Goal: Feedback & Contribution: Contribute content

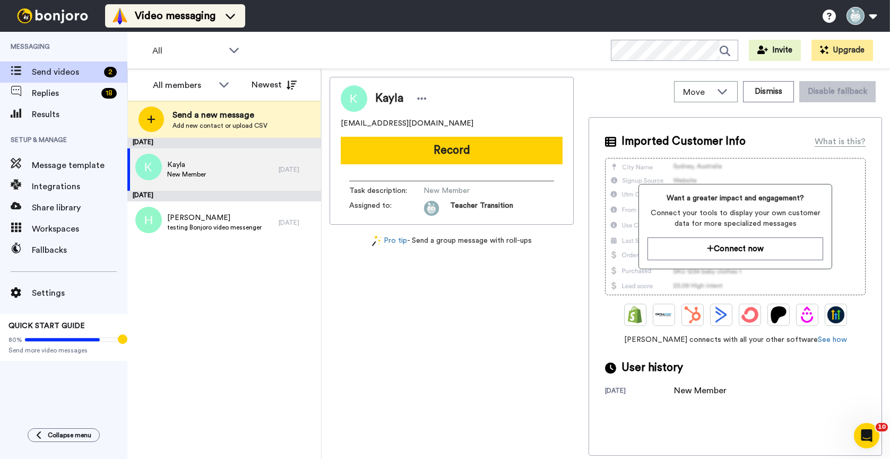
click at [229, 16] on icon at bounding box center [230, 16] width 10 height 5
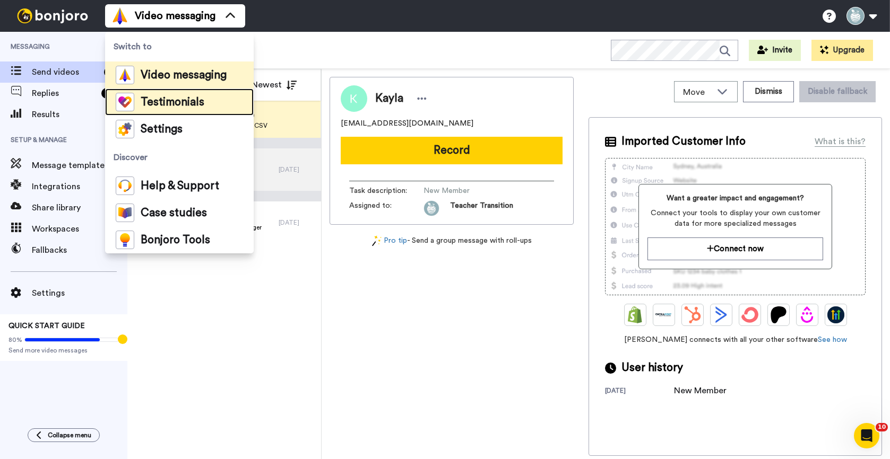
click at [160, 106] on span "Testimonials" at bounding box center [173, 102] width 64 height 11
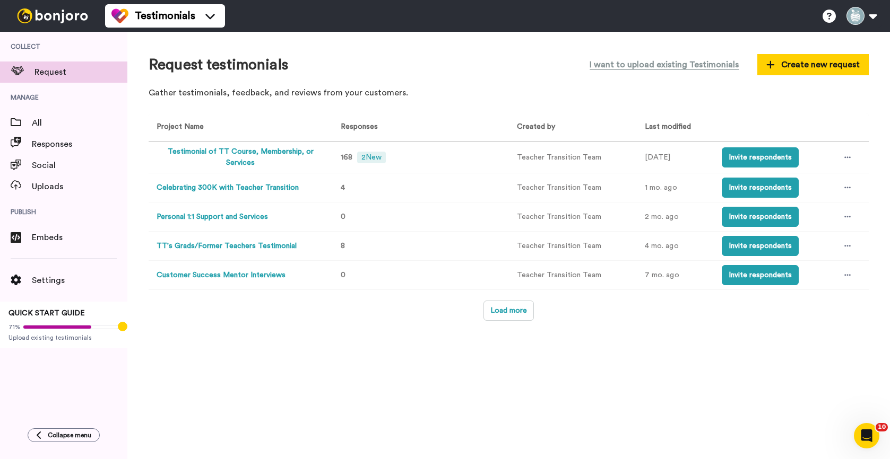
click at [257, 154] on button "Testimonial of TT Course, Membership, or Services" at bounding box center [240, 157] width 168 height 22
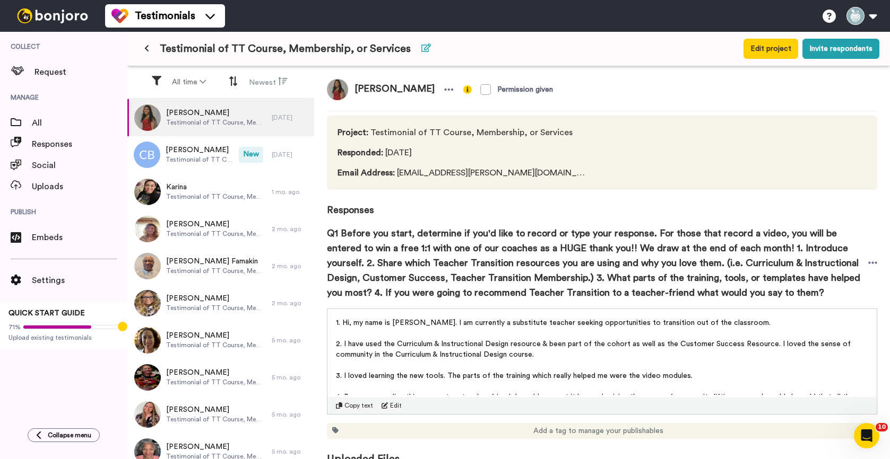
click at [421, 45] on icon at bounding box center [426, 48] width 10 height 8
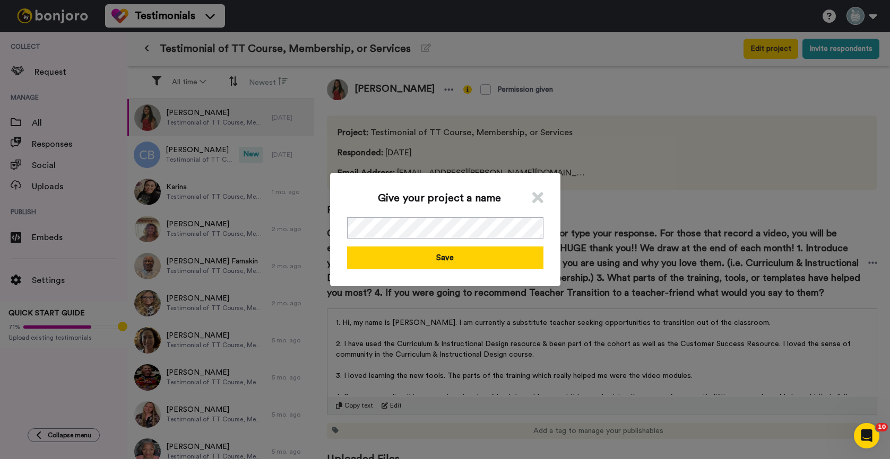
click at [536, 193] on icon at bounding box center [537, 198] width 11 height 16
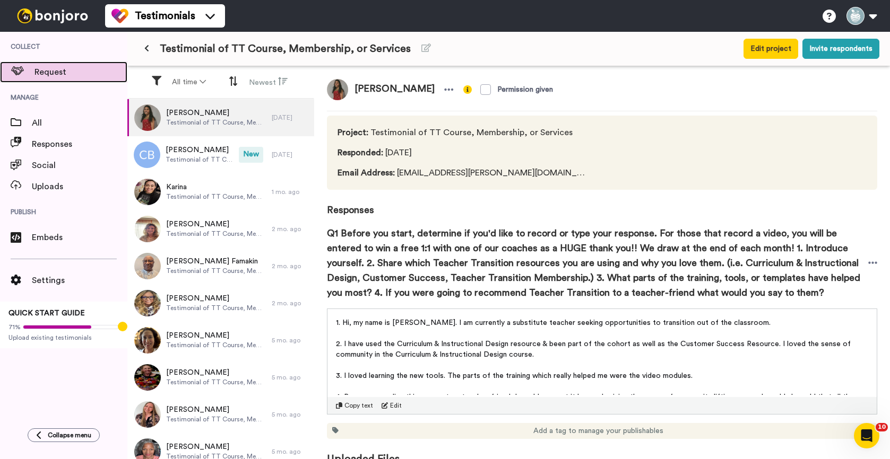
click at [55, 74] on span "Request" at bounding box center [80, 72] width 93 height 13
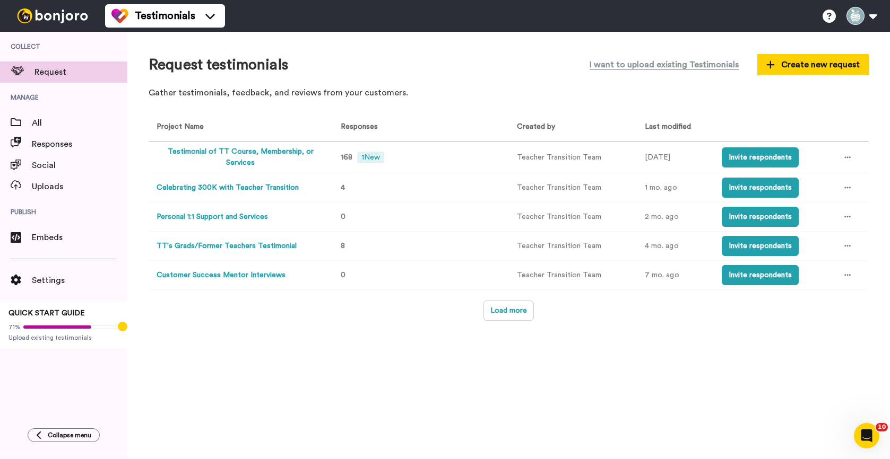
click at [855, 155] on td at bounding box center [849, 157] width 37 height 31
click at [848, 156] on icon at bounding box center [847, 157] width 6 height 7
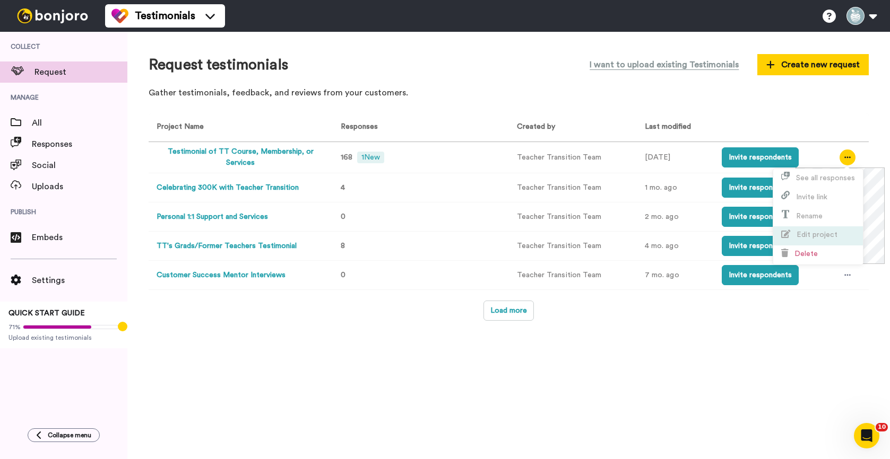
click at [808, 231] on span "Edit project" at bounding box center [816, 234] width 41 height 7
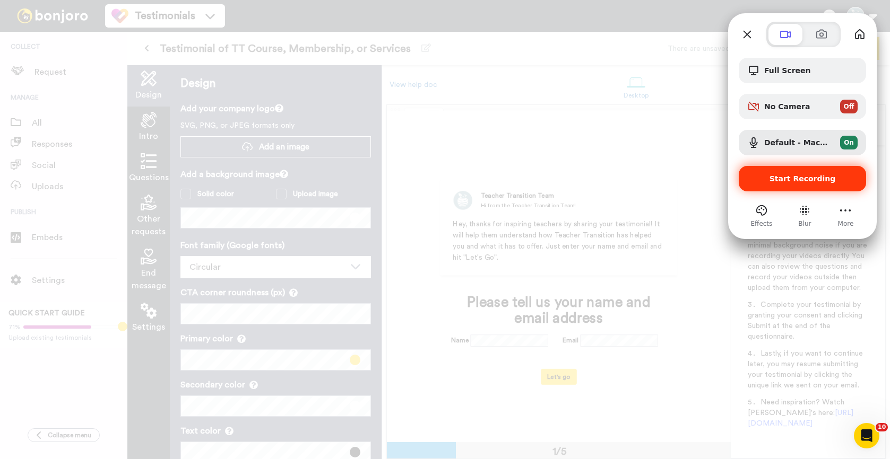
click at [777, 177] on span "Start Recording" at bounding box center [802, 179] width 66 height 8
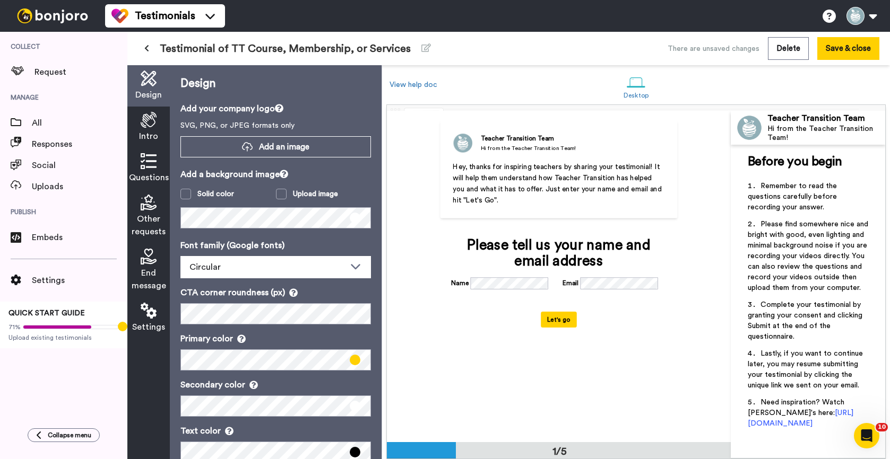
scroll to position [62, 0]
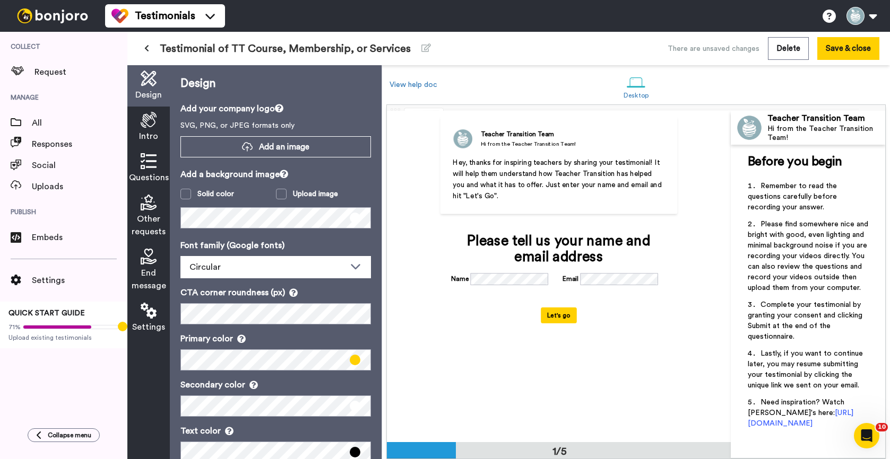
click at [552, 184] on span "Hey, thanks for inspiring teachers by sharing your testimonial! It will help th…" at bounding box center [558, 179] width 211 height 41
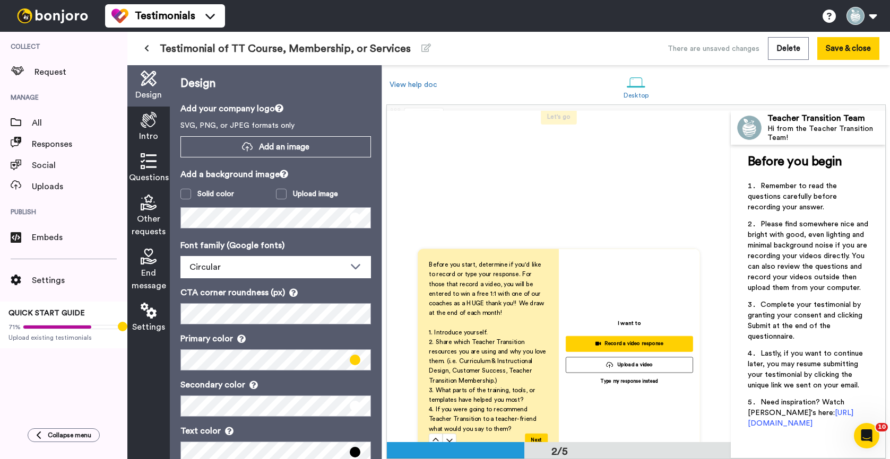
scroll to position [0, 0]
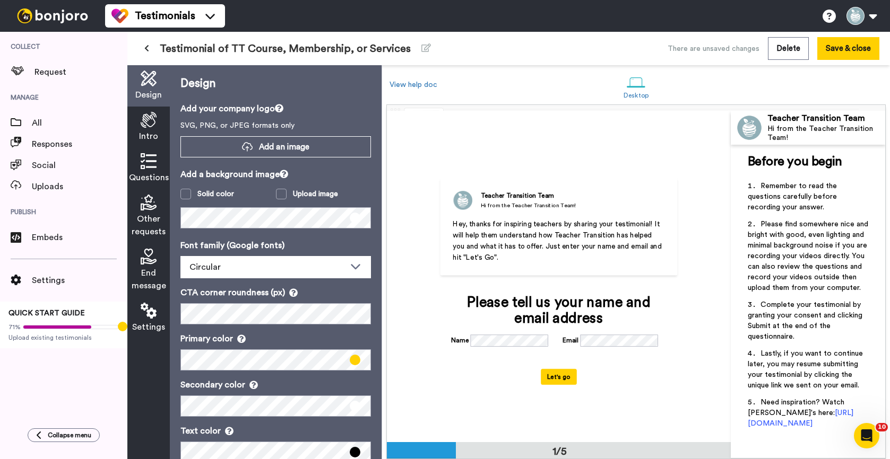
click at [145, 46] on icon at bounding box center [146, 48] width 5 height 7
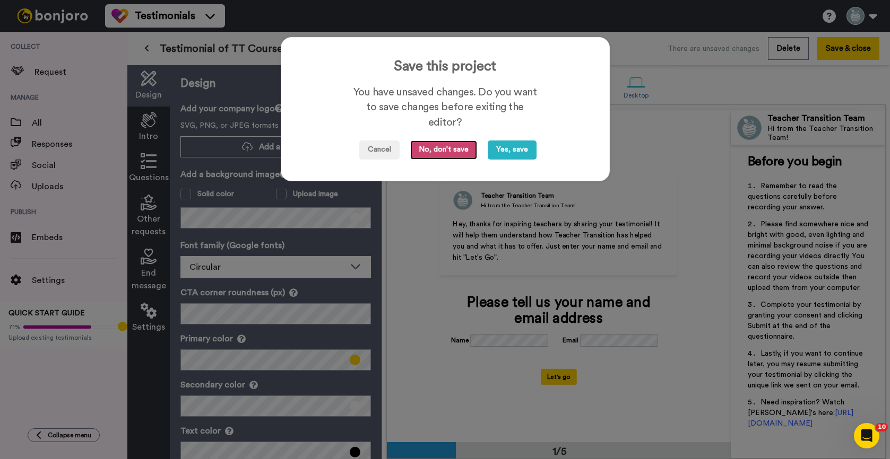
click at [453, 151] on button "No, don't save" at bounding box center [443, 150] width 67 height 19
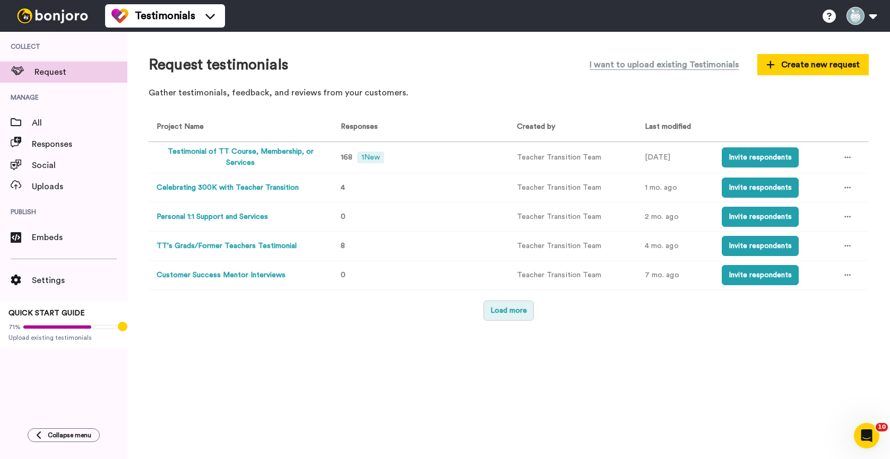
click at [501, 309] on button "Load more" at bounding box center [508, 311] width 50 height 20
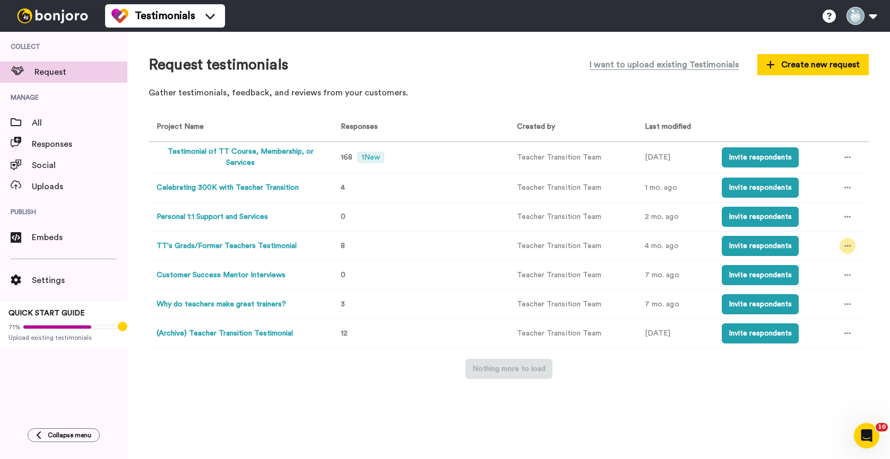
click at [846, 242] on div at bounding box center [847, 246] width 16 height 16
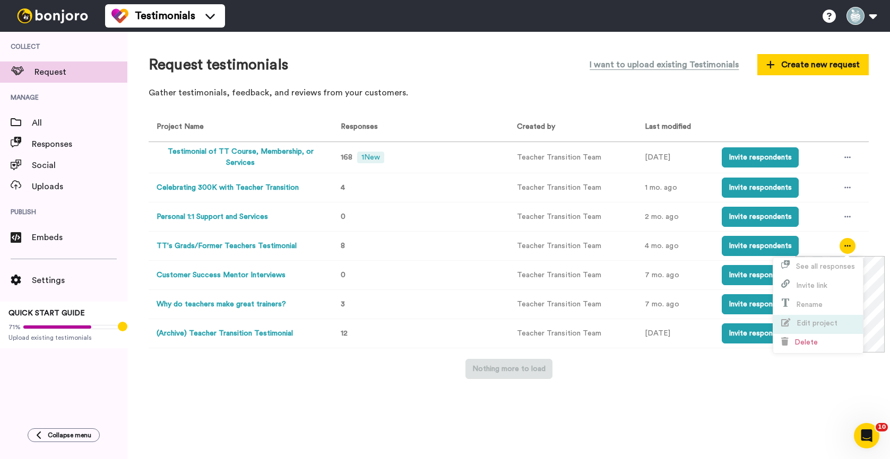
click at [808, 321] on span "Edit project" at bounding box center [816, 323] width 41 height 7
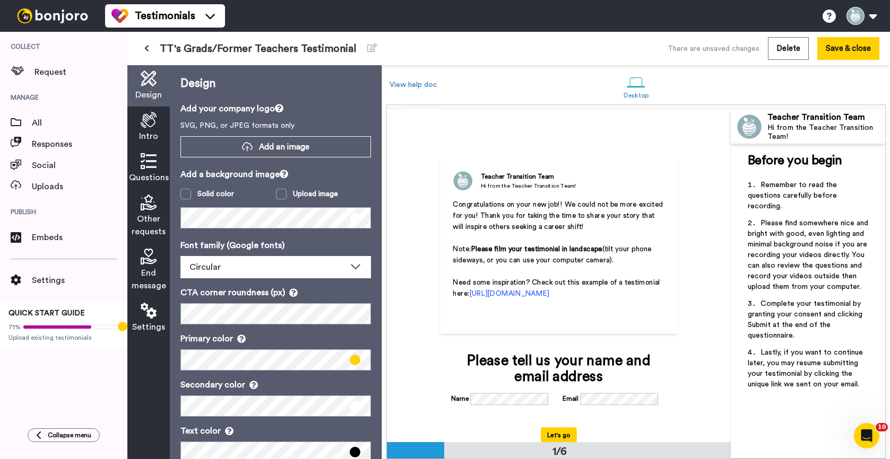
scroll to position [20, 0]
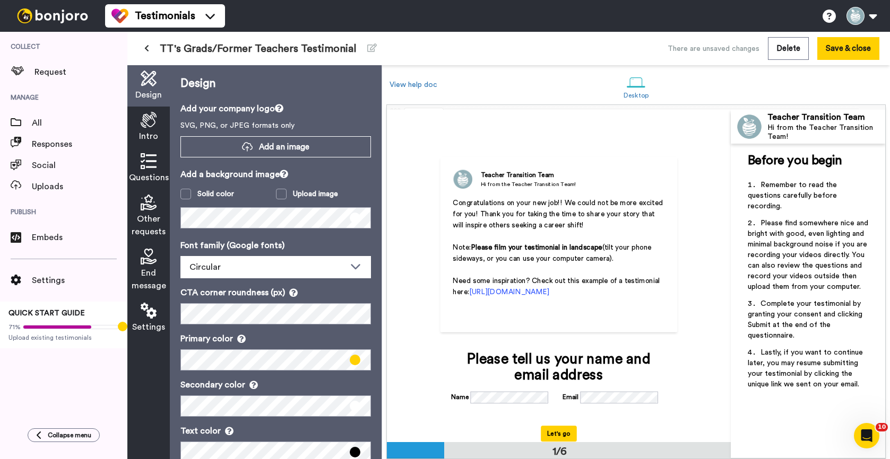
click at [472, 247] on span "Please film your testimonial in landscape" at bounding box center [536, 247] width 131 height 7
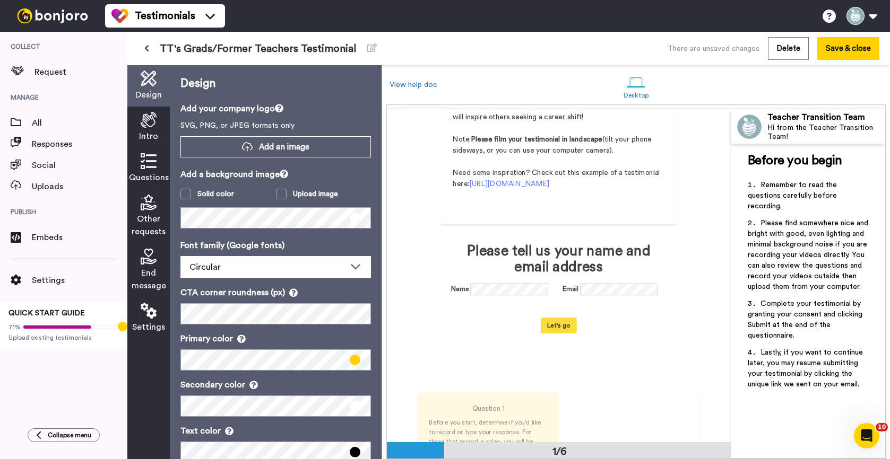
scroll to position [64, 0]
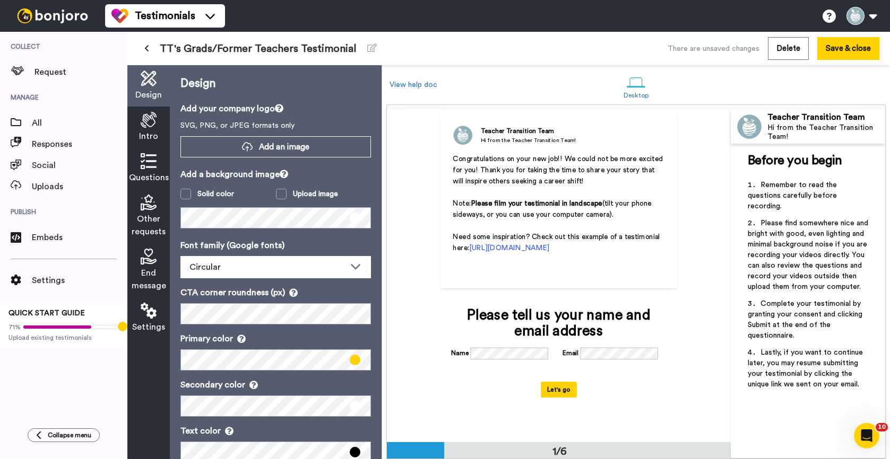
click at [574, 207] on span "Please film your testimonial in landscape" at bounding box center [536, 203] width 131 height 7
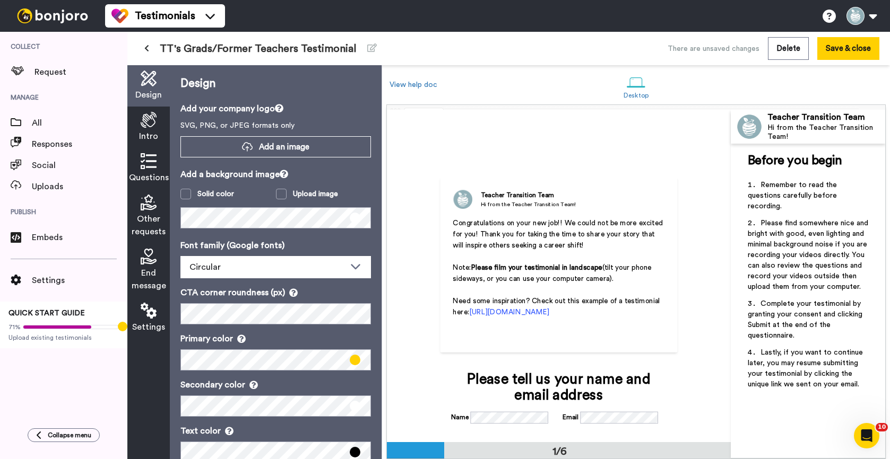
scroll to position [1, 0]
click at [578, 230] on span "Congratulations on your new job!! We could not be more excited for you! Thank y…" at bounding box center [559, 234] width 212 height 30
click at [576, 220] on span "Congratulations on your new job!! We could not be more excited for you! Thank y…" at bounding box center [559, 235] width 212 height 30
click at [567, 214] on div "Teacher Transition Team Hi from the Teacher Transition Team! Congratulations on…" at bounding box center [558, 265] width 237 height 176
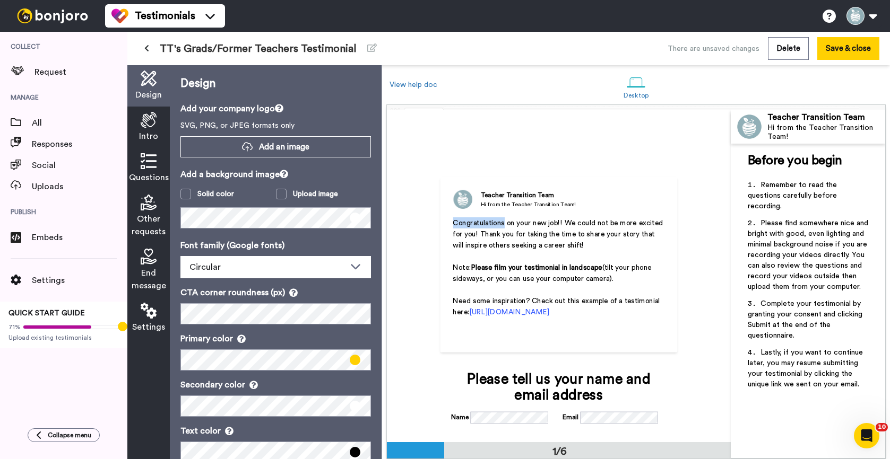
click at [567, 214] on div "Teacher Transition Team Hi from the Teacher Transition Team! Congratulations on…" at bounding box center [558, 265] width 237 height 176
click at [535, 231] on span "Congratulations on your new job!! We could not be more excited for you! Thank y…" at bounding box center [559, 235] width 212 height 30
click at [550, 236] on span "Congratulations on your new job!! We could not be more excited for you! Thank y…" at bounding box center [559, 235] width 212 height 30
drag, startPoint x: 555, startPoint y: 244, endPoint x: 559, endPoint y: 248, distance: 6.0
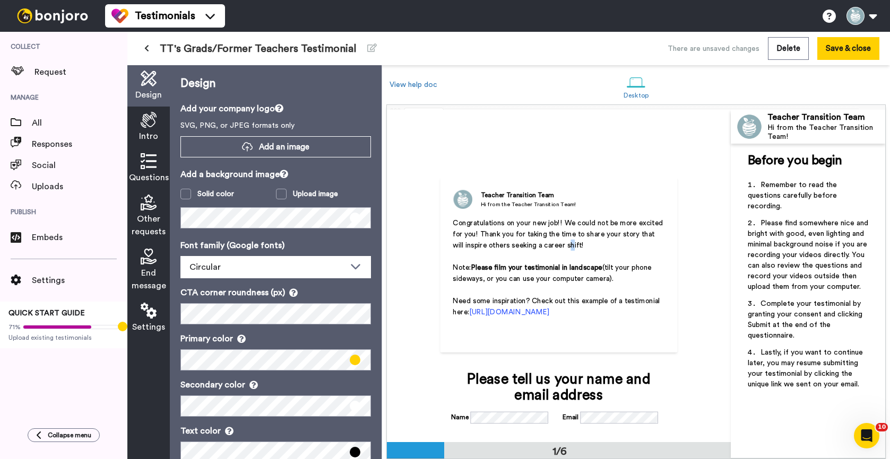
click at [560, 249] on span "Congratulations on your new job!! We could not be more excited for you! Thank y…" at bounding box center [559, 235] width 212 height 30
click at [586, 244] on p "Congratulations on your new job!! We could not be more excited for you! Thank y…" at bounding box center [559, 234] width 212 height 33
click at [794, 196] on span "Remember to read the questions carefully before recording." at bounding box center [792, 195] width 91 height 29
drag, startPoint x: 792, startPoint y: 189, endPoint x: 818, endPoint y: 194, distance: 25.9
click at [818, 194] on span "Remember to read the questions carefully before recording." at bounding box center [792, 195] width 91 height 29
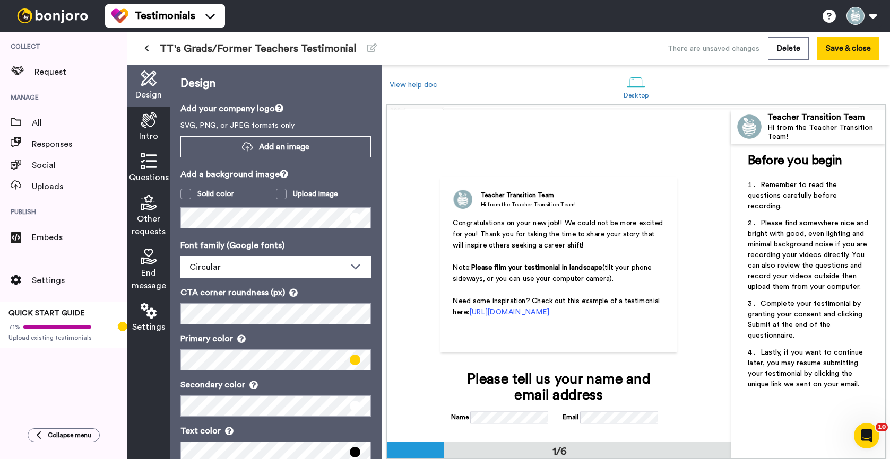
click at [781, 212] on li "Remember to read the questions carefully before recording." at bounding box center [807, 199] width 120 height 38
click at [579, 274] on span "(tilt your phone sideways, or you can use your computer camera)." at bounding box center [553, 273] width 201 height 19
click at [140, 127] on div "Intro" at bounding box center [148, 127] width 42 height 41
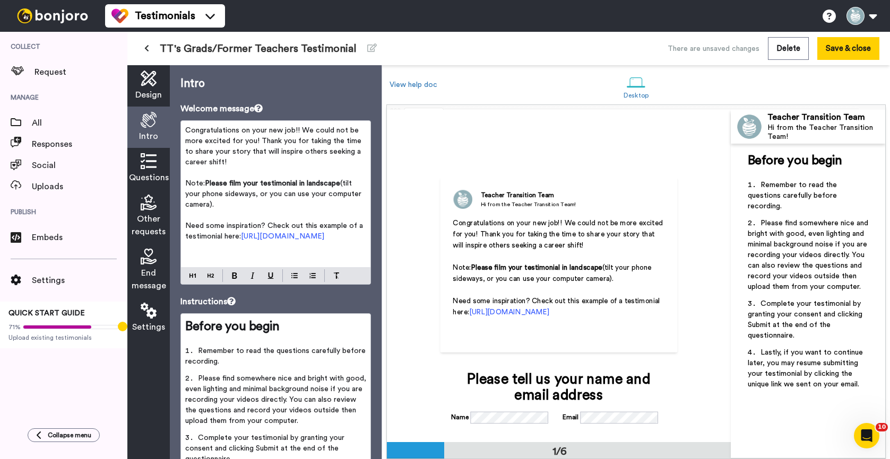
click at [203, 185] on span "Note:" at bounding box center [195, 183] width 20 height 7
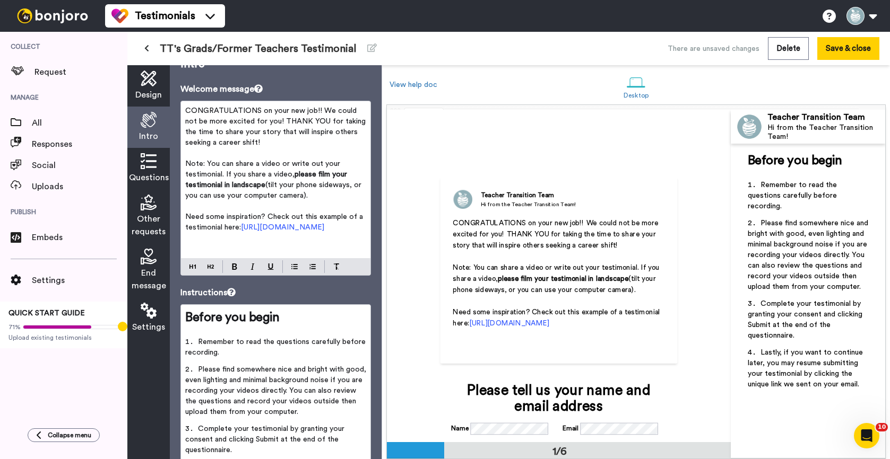
scroll to position [24, 0]
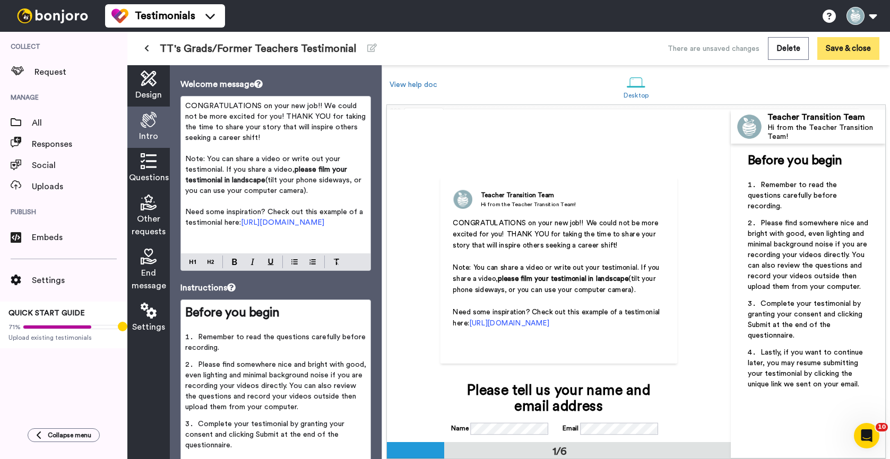
click at [843, 44] on button "Save & close" at bounding box center [848, 48] width 62 height 23
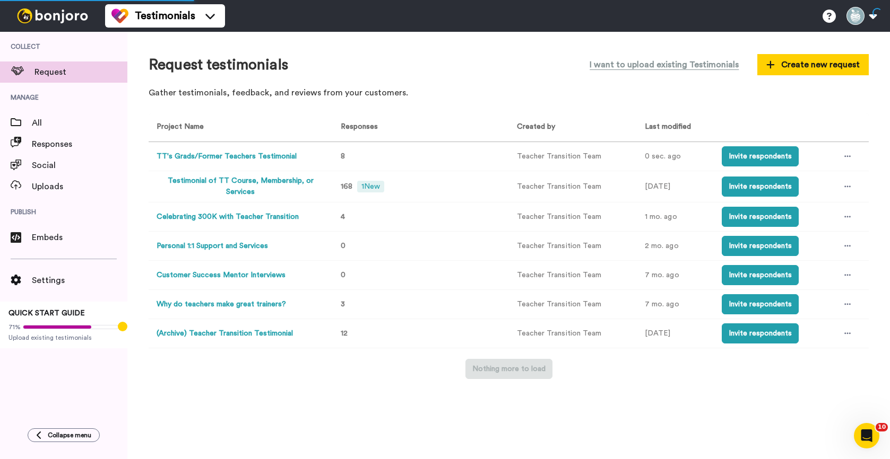
click at [208, 153] on button "TT's Grads/Former Teachers Testimonial" at bounding box center [226, 156] width 140 height 11
click at [840, 159] on div at bounding box center [847, 157] width 16 height 16
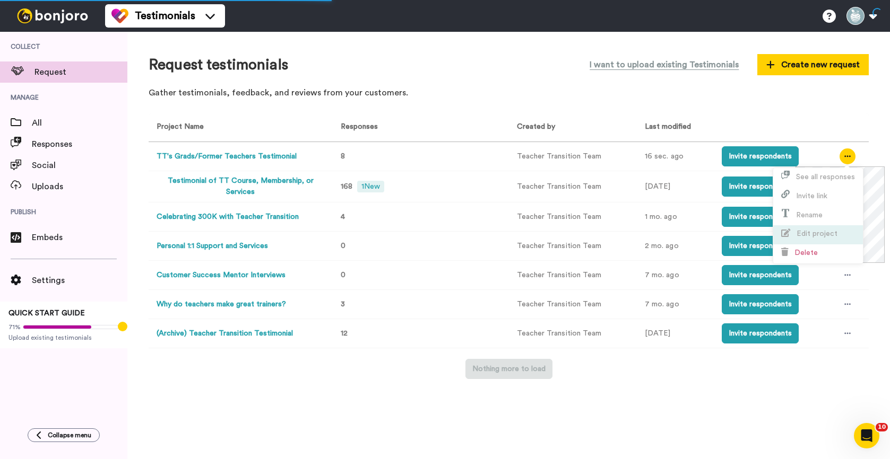
click at [826, 233] on span "Edit project" at bounding box center [816, 233] width 41 height 7
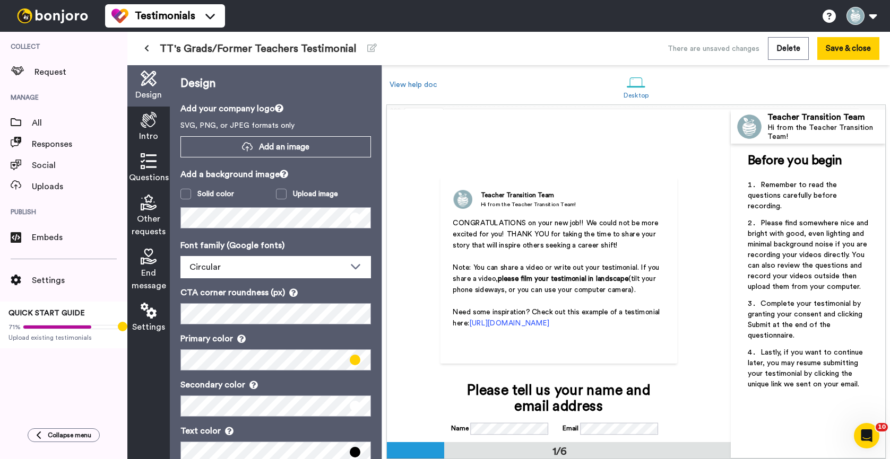
click at [140, 137] on span "Intro" at bounding box center [148, 136] width 19 height 13
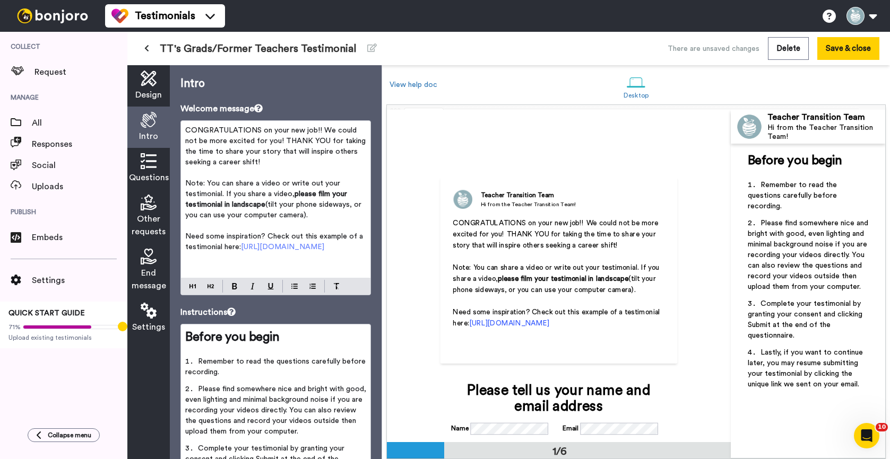
click at [241, 251] on span "https://vimeo.com/916723386/7af82474c6?share=copy" at bounding box center [282, 247] width 83 height 7
drag, startPoint x: 226, startPoint y: 268, endPoint x: 185, endPoint y: 259, distance: 41.7
click at [185, 253] on p "Need some inspiration? Check out this example of a testimonial here: https://vi…" at bounding box center [275, 241] width 181 height 21
copy span "https://vimeo.com/916723386/7af82474c6?share=copy"
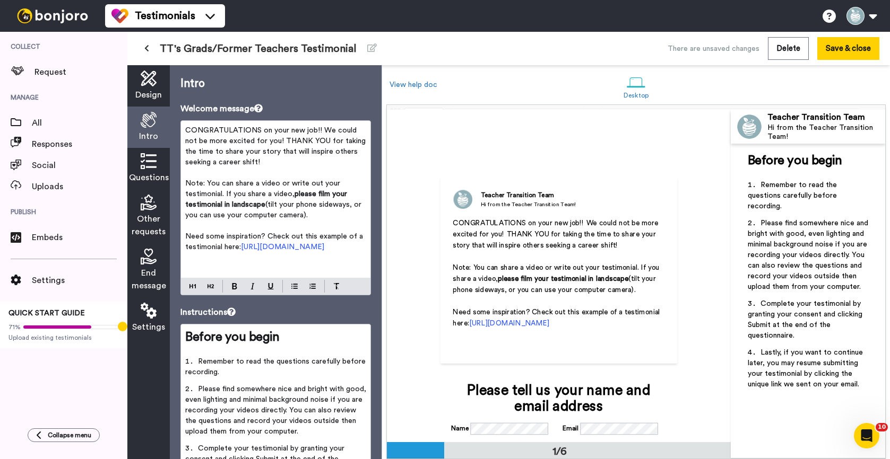
click at [269, 253] on p "Need some inspiration? Check out this example of a testimonial here: https://vi…" at bounding box center [275, 241] width 181 height 21
click at [310, 251] on span "https://vimeo.com/916723386/7af82474c6?share=copy" at bounding box center [282, 247] width 83 height 7
drag, startPoint x: 231, startPoint y: 270, endPoint x: 184, endPoint y: 261, distance: 48.1
click at [184, 261] on div "CONGRATULATIONS on your new job!! We could not be more excited for you! THANK Y…" at bounding box center [275, 199] width 189 height 157
copy span "https://vimeo.com/916723386/7af82474c6?share=copy"
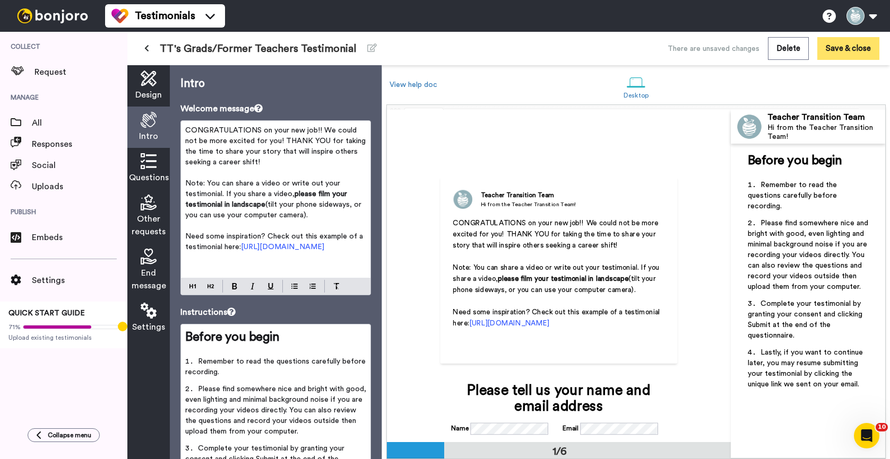
click at [850, 47] on button "Save & close" at bounding box center [848, 48] width 62 height 23
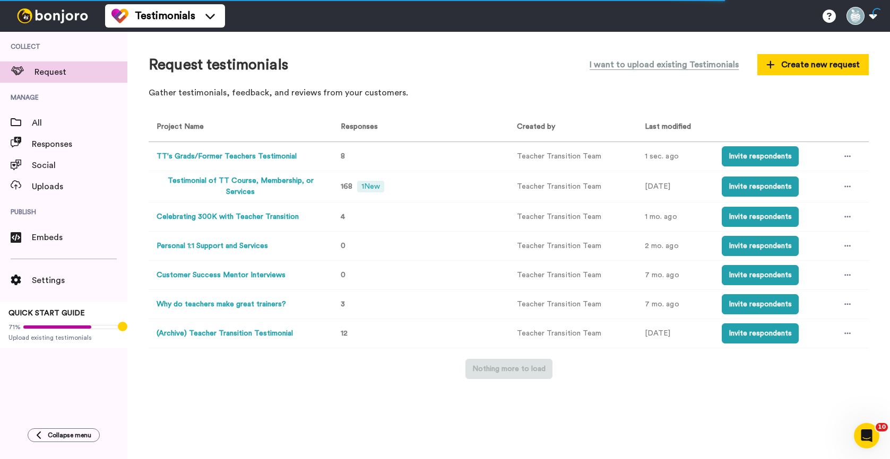
click at [243, 156] on button "TT's Grads/Former Teachers Testimonial" at bounding box center [226, 156] width 140 height 11
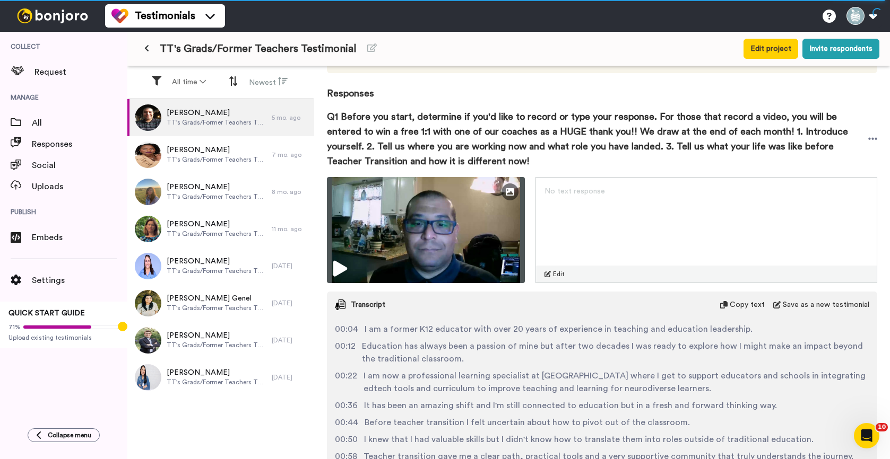
scroll to position [130, 0]
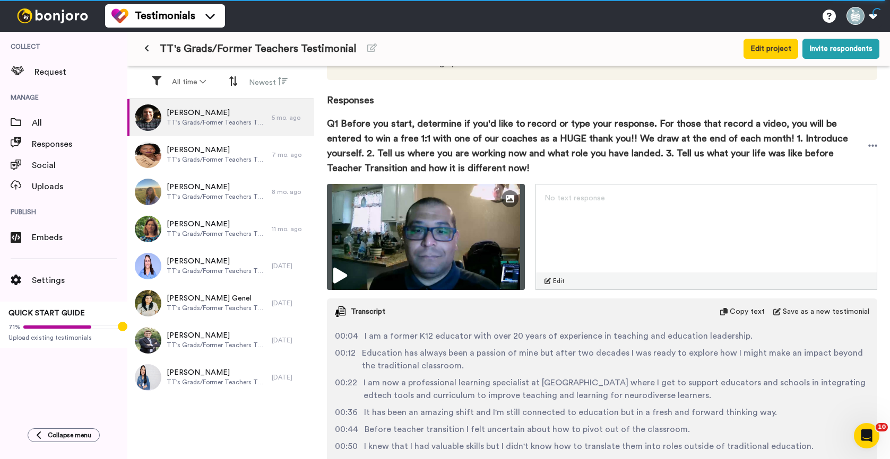
click at [657, 146] on span "Q1 Before you start, determine if you'd like to record or type your response. F…" at bounding box center [597, 145] width 541 height 59
click at [655, 140] on span "Q1 Before you start, determine if you'd like to record or type your response. F…" at bounding box center [597, 145] width 541 height 59
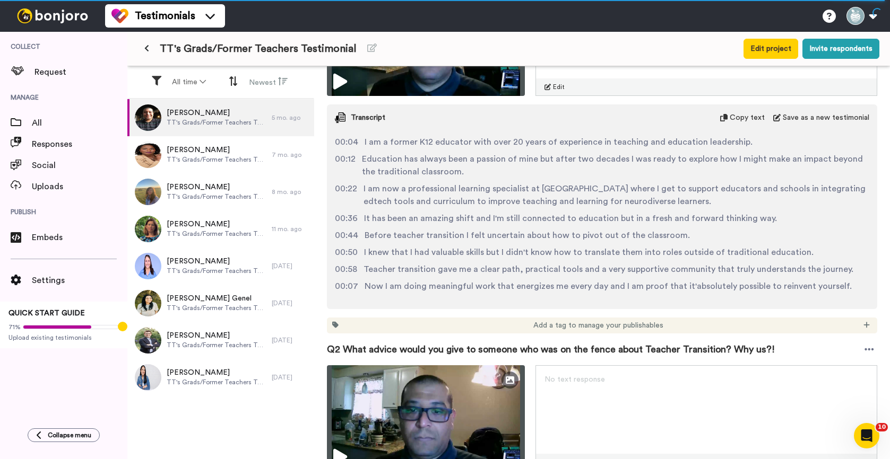
scroll to position [0, 0]
